Goal: Ask a question

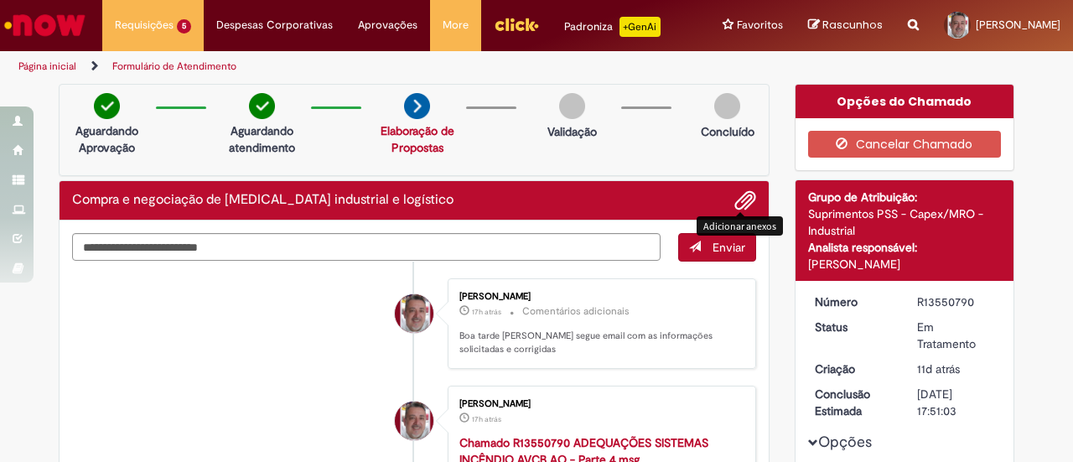
click at [738, 211] on span "Adicionar anexos" at bounding box center [745, 201] width 20 height 20
click at [741, 211] on span "Adicionar anexos" at bounding box center [745, 201] width 20 height 20
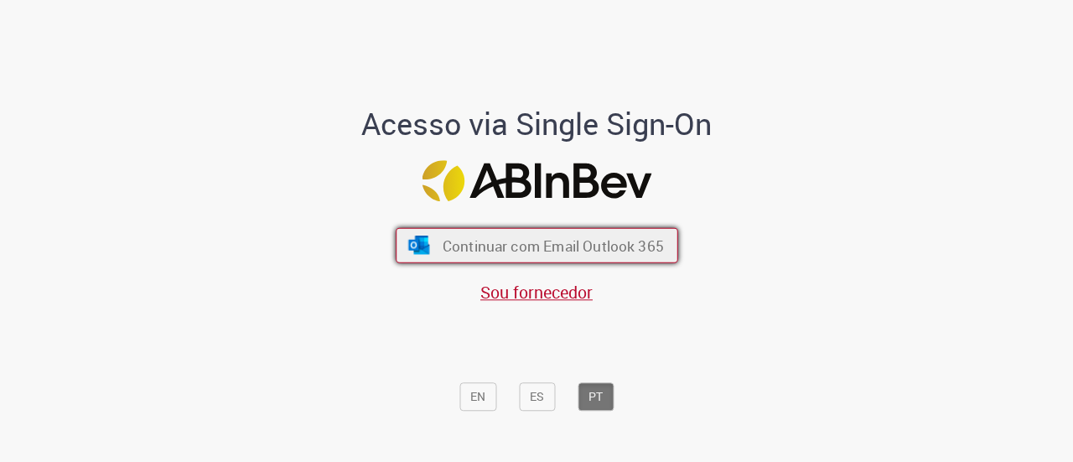
click at [520, 250] on span "Continuar com Email Outlook 365" at bounding box center [552, 245] width 221 height 19
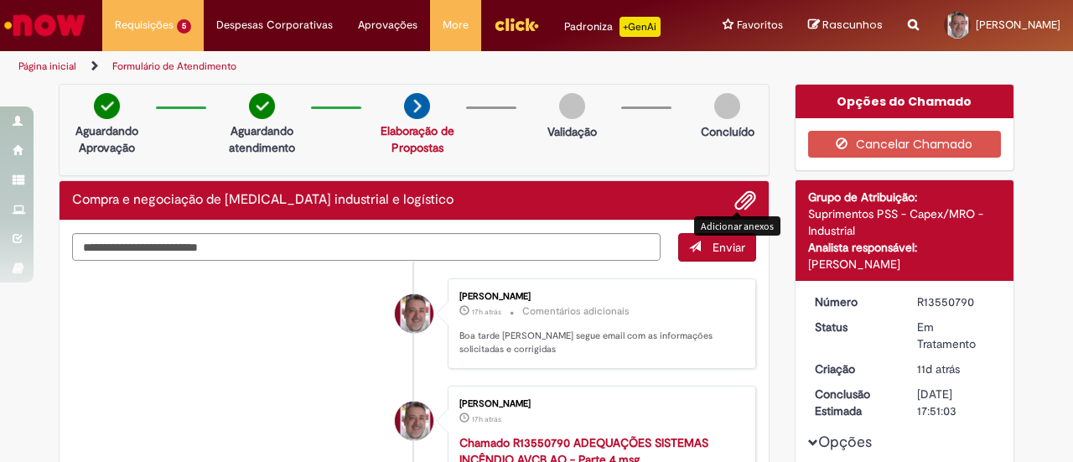
click at [739, 211] on span "Adicionar anexos" at bounding box center [745, 201] width 20 height 20
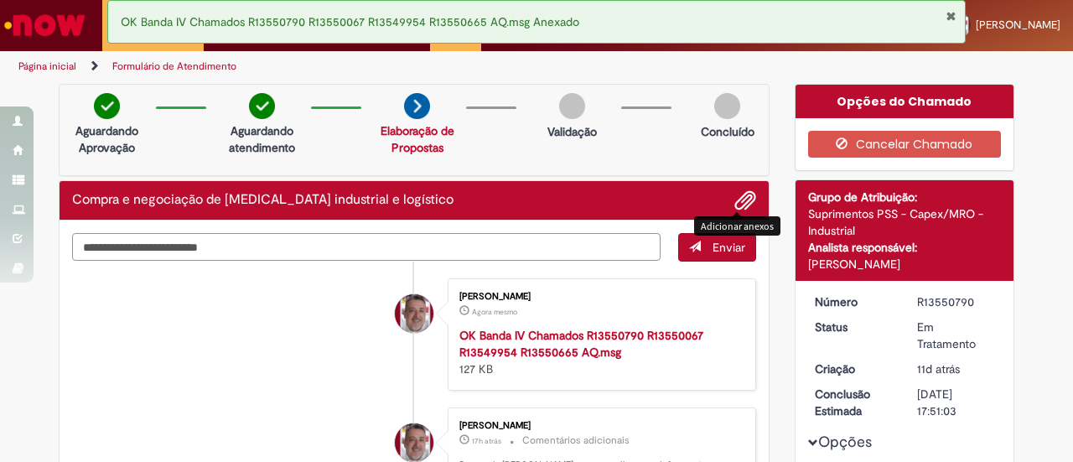
click at [173, 251] on textarea "Digite sua mensagem aqui..." at bounding box center [366, 247] width 588 height 28
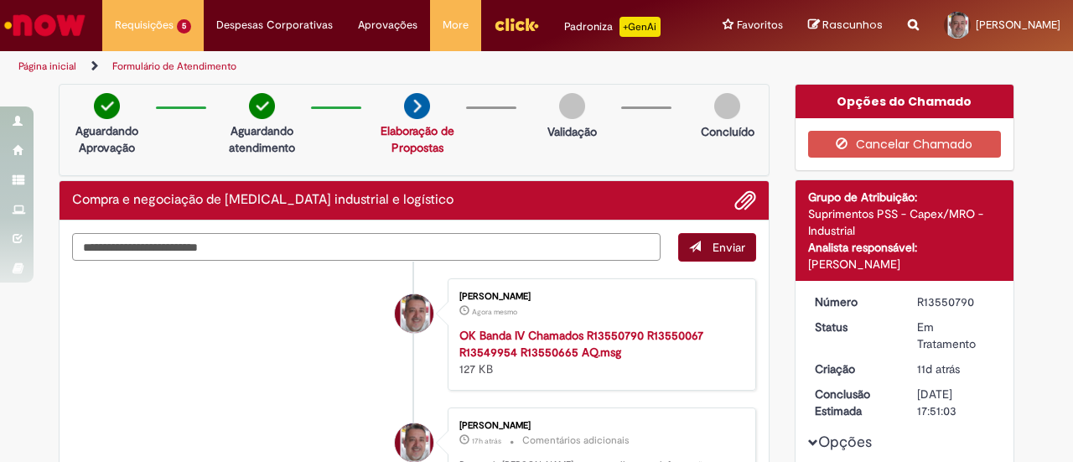
type textarea "**********"
click at [712, 255] on span "Enviar" at bounding box center [728, 247] width 33 height 15
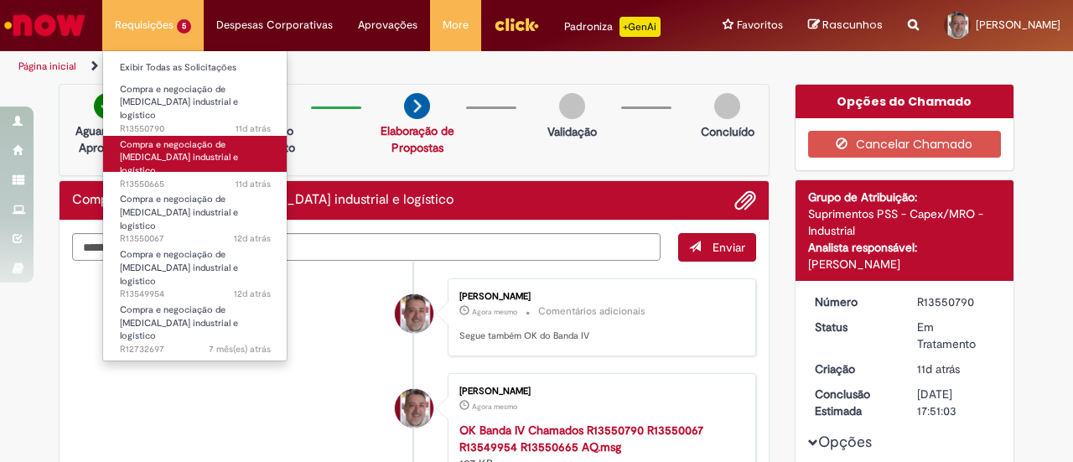
click at [158, 147] on span "Compra e negociação de Capex industrial e logístico" at bounding box center [179, 157] width 118 height 39
click at [164, 138] on span "Compra e negociação de Capex industrial e logístico" at bounding box center [179, 157] width 118 height 39
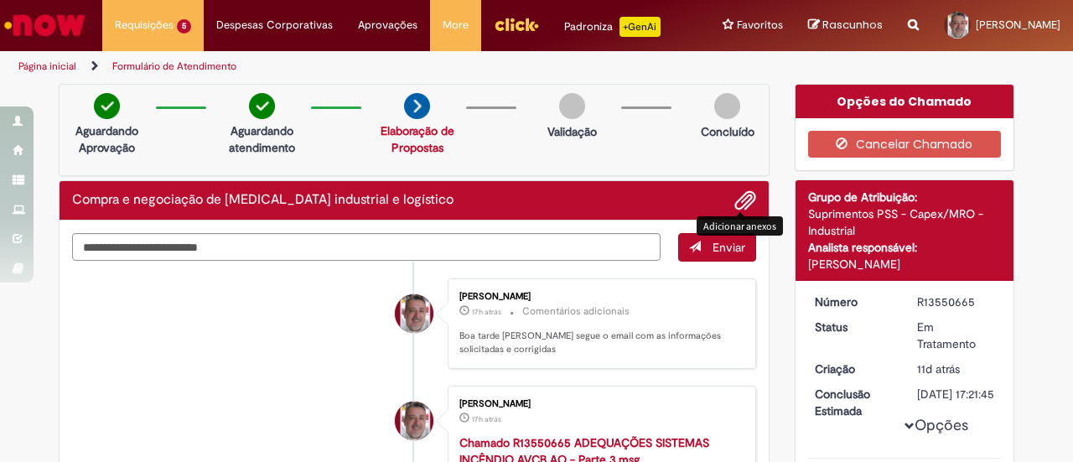
click at [739, 211] on span "Adicionar anexos" at bounding box center [745, 201] width 20 height 20
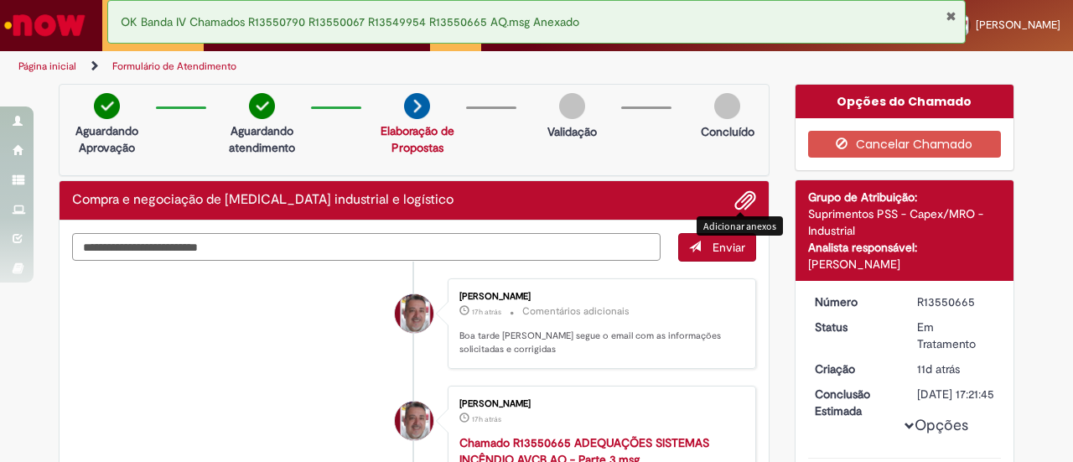
click at [196, 261] on textarea "Digite sua mensagem aqui..." at bounding box center [366, 247] width 588 height 28
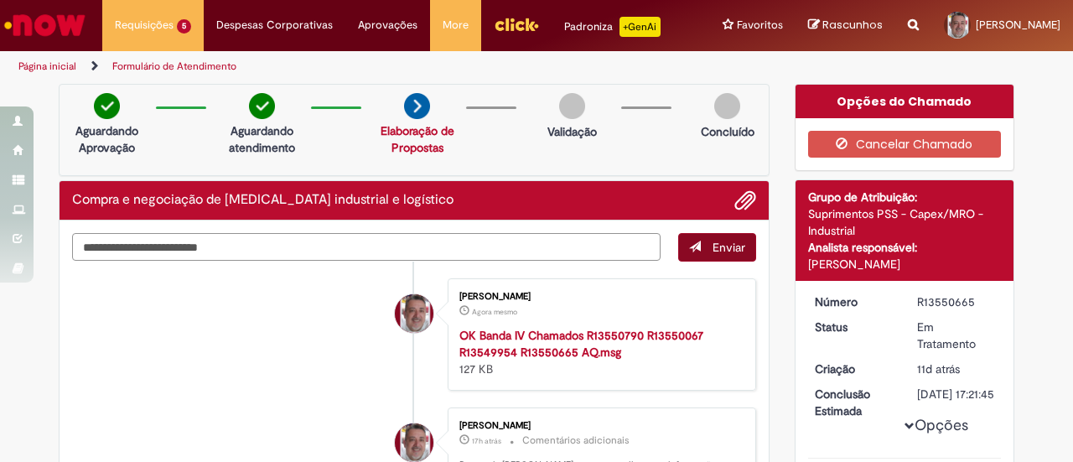
type textarea "**********"
click at [717, 255] on span "Enviar" at bounding box center [728, 247] width 33 height 15
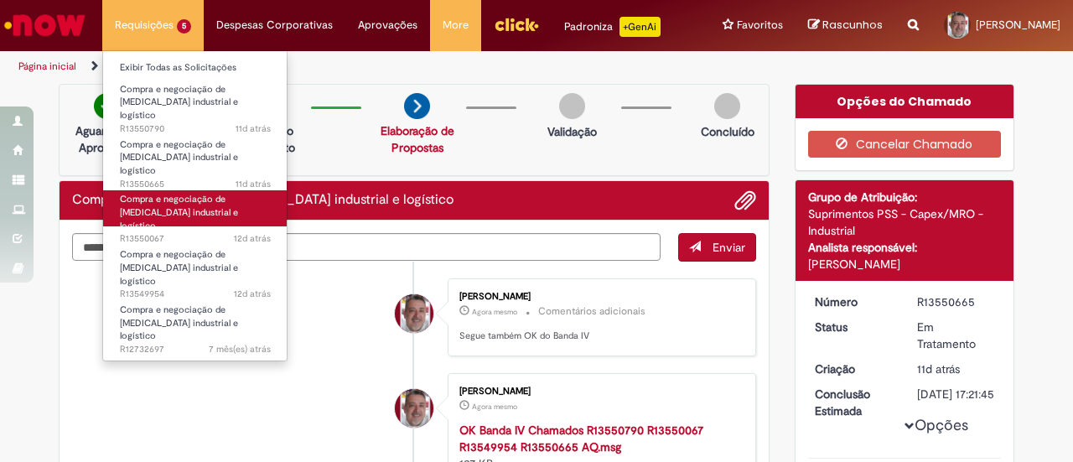
click at [152, 232] on span "12d atrás 12 dias atrás R13550067" at bounding box center [195, 238] width 151 height 13
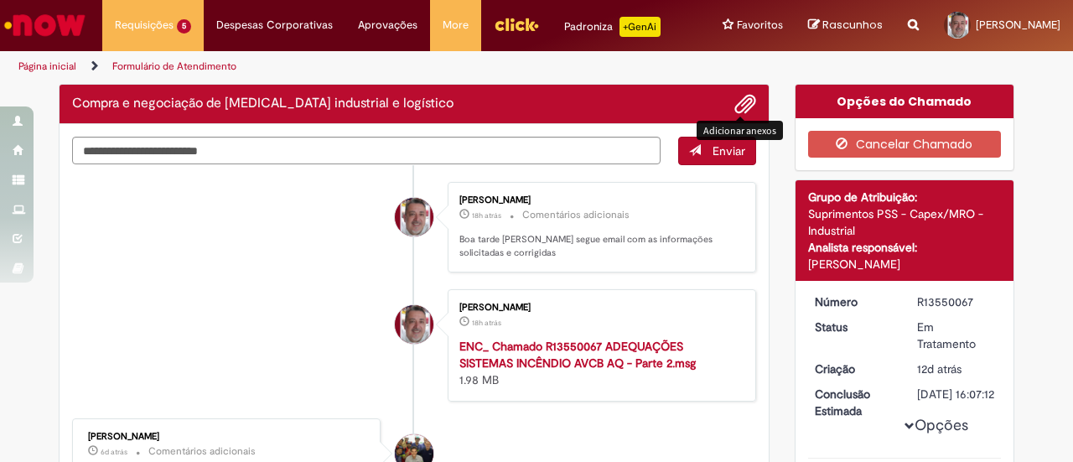
click at [738, 109] on span "Adicionar anexos" at bounding box center [745, 105] width 20 height 20
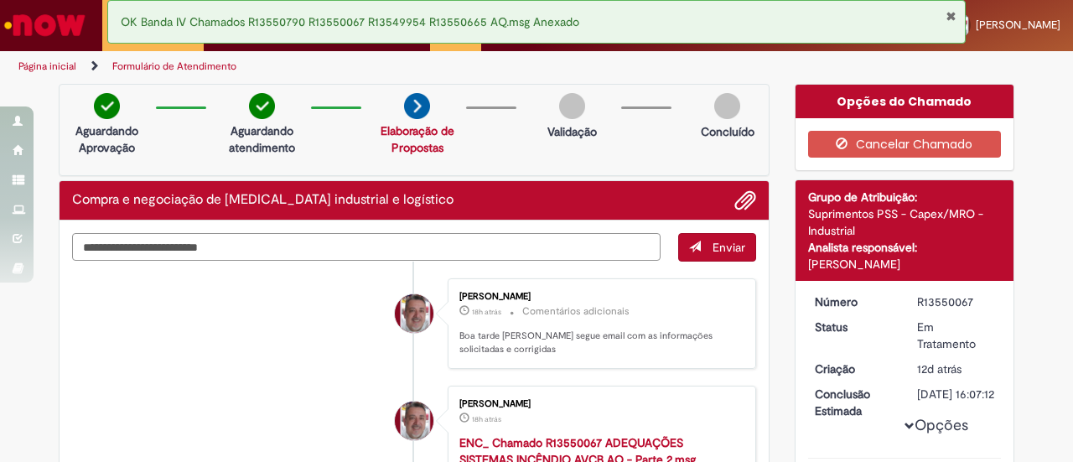
click at [160, 256] on textarea "Digite sua mensagem aqui..." at bounding box center [366, 247] width 588 height 28
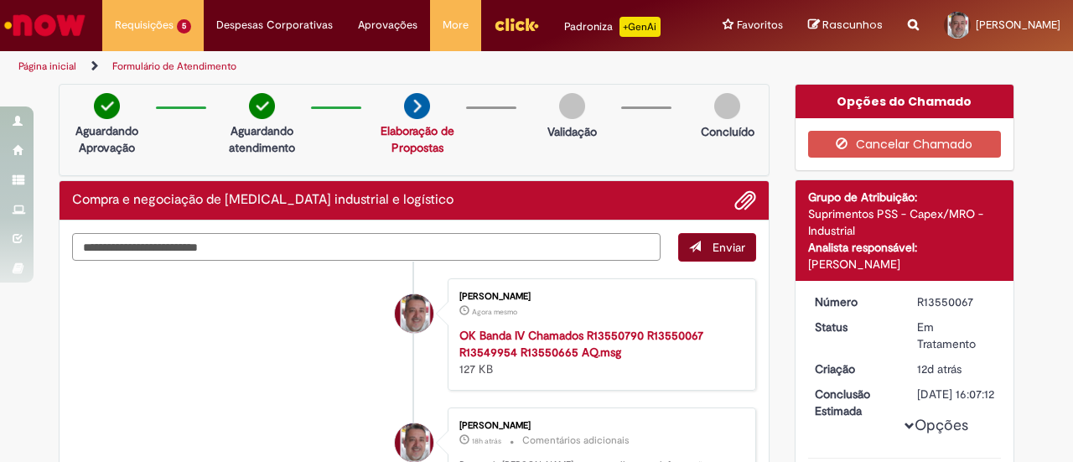
type textarea "**********"
click at [723, 255] on span "Enviar" at bounding box center [728, 247] width 33 height 15
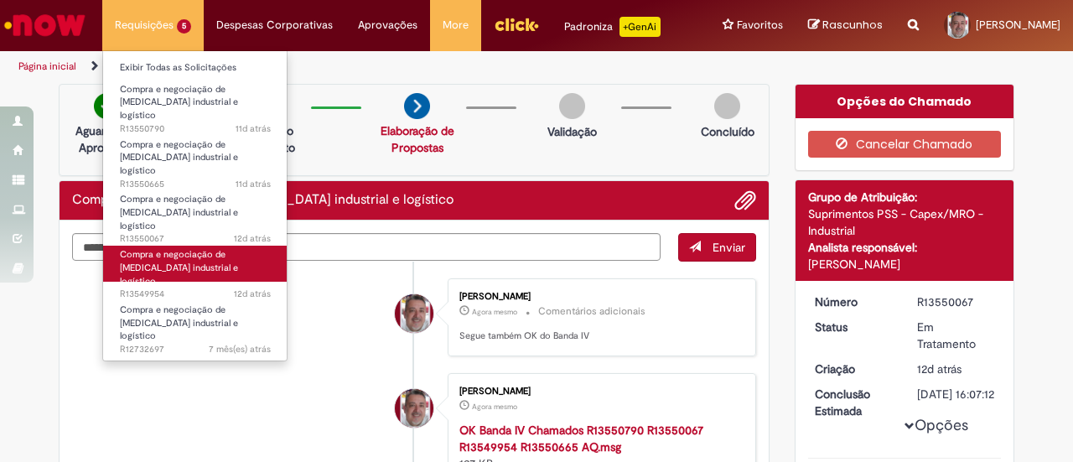
click at [168, 248] on span "Compra e negociação de Capex industrial e logístico" at bounding box center [179, 267] width 118 height 39
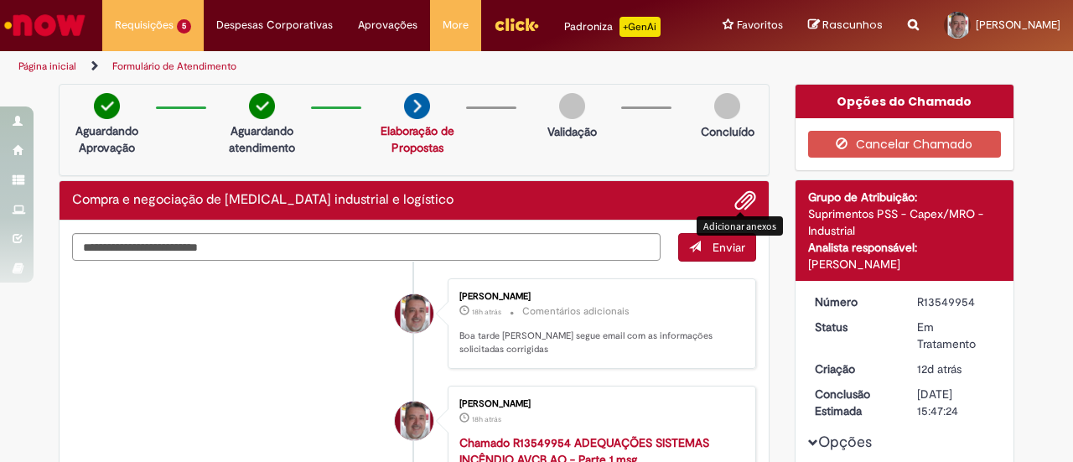
click at [737, 211] on span "Adicionar anexos" at bounding box center [745, 201] width 20 height 20
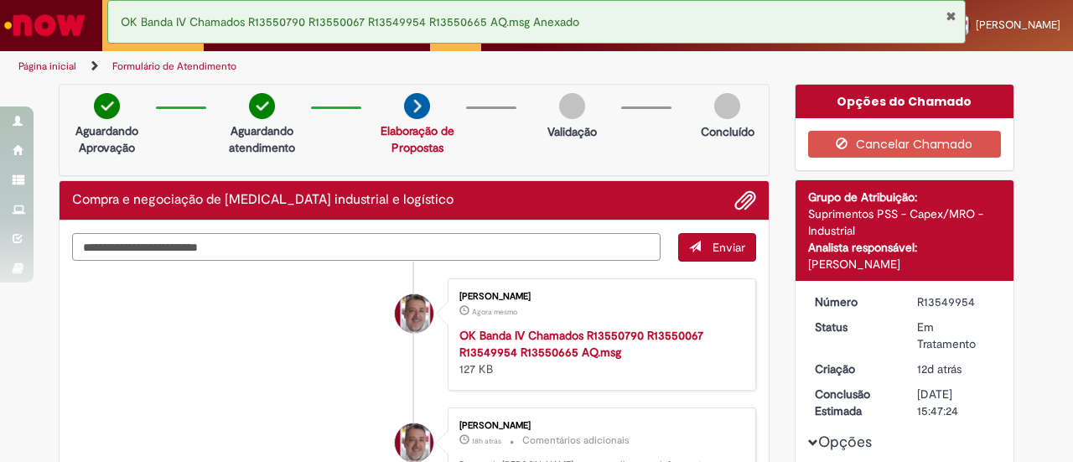
click at [290, 261] on textarea "Digite sua mensagem aqui..." at bounding box center [366, 247] width 588 height 28
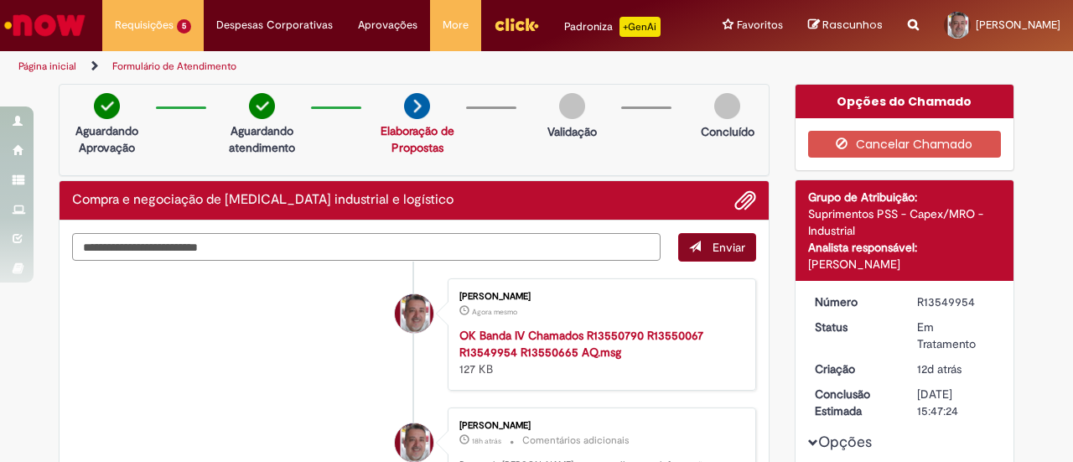
type textarea "**********"
click at [728, 262] on button "Enviar" at bounding box center [717, 247] width 78 height 28
